Goal: Task Accomplishment & Management: Manage account settings

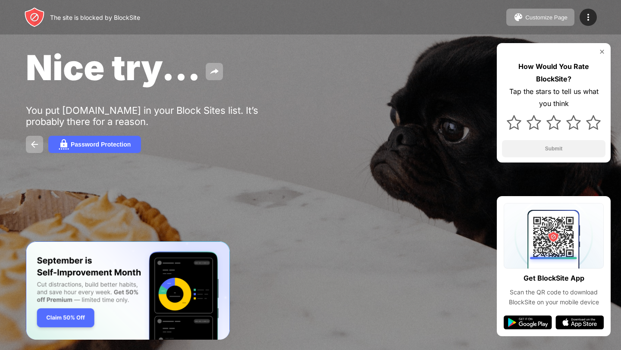
click at [427, 28] on div "The site is blocked by BlockSite Customize Page Edit Block List Redirect Custom…" at bounding box center [310, 17] width 621 height 35
click at [591, 20] on img at bounding box center [588, 17] width 10 height 10
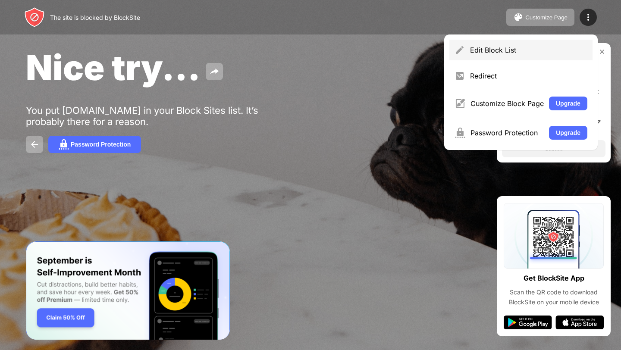
click at [473, 59] on div "Edit Block List" at bounding box center [520, 50] width 143 height 21
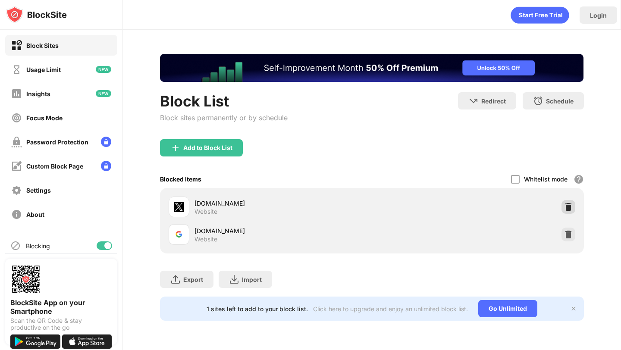
click at [566, 206] on img at bounding box center [568, 207] width 9 height 9
